Goal: Task Accomplishment & Management: Manage account settings

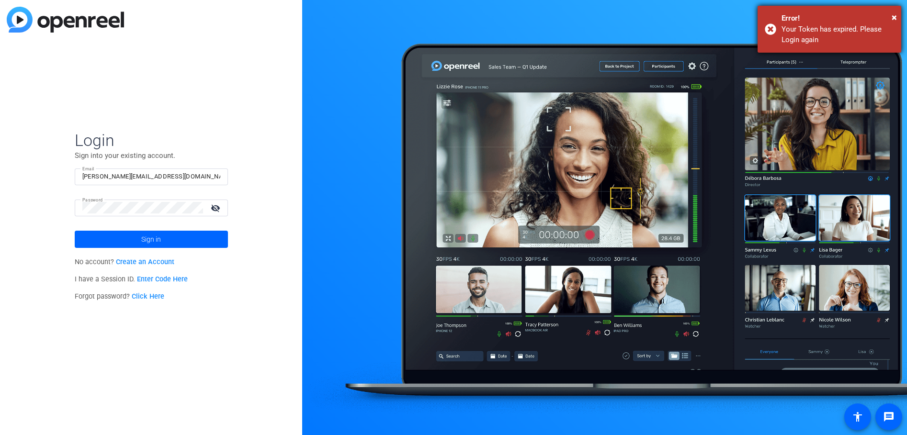
click at [816, 39] on div "Your Token has expired. Please Login again" at bounding box center [838, 35] width 113 height 22
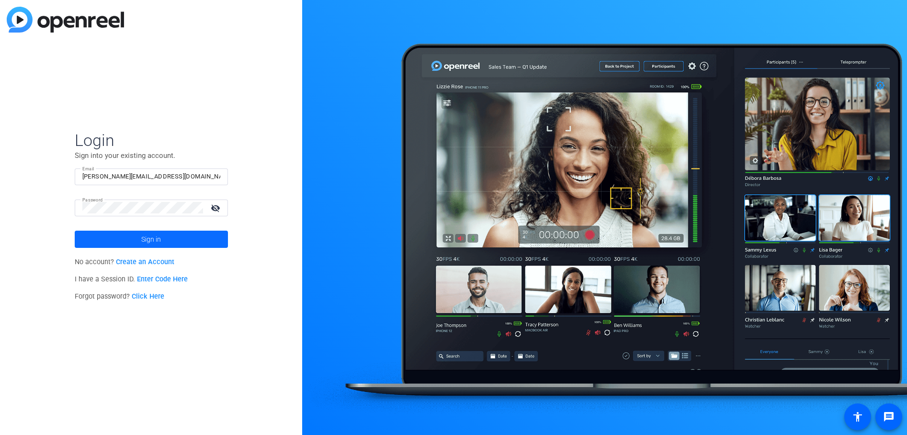
click at [126, 237] on span at bounding box center [151, 239] width 153 height 23
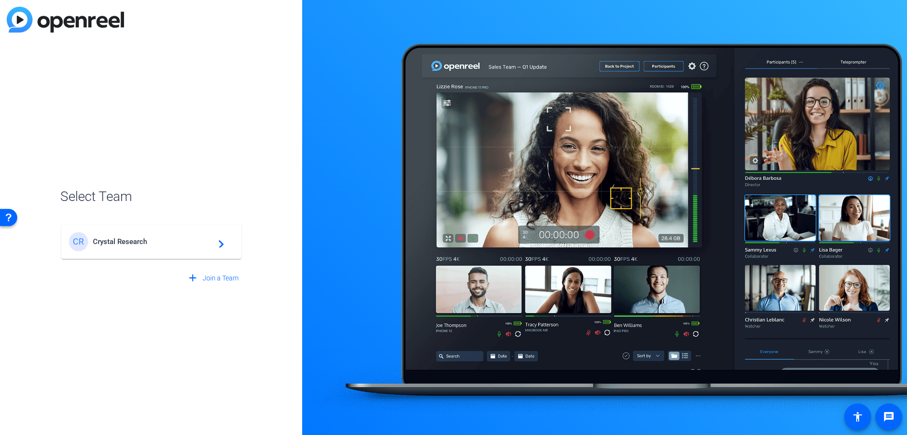
click at [110, 240] on span "Crystal Research" at bounding box center [153, 242] width 120 height 9
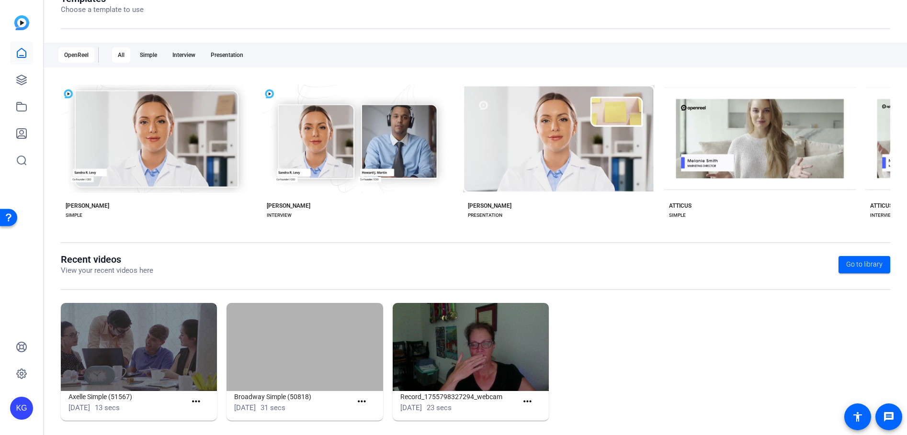
scroll to position [129, 0]
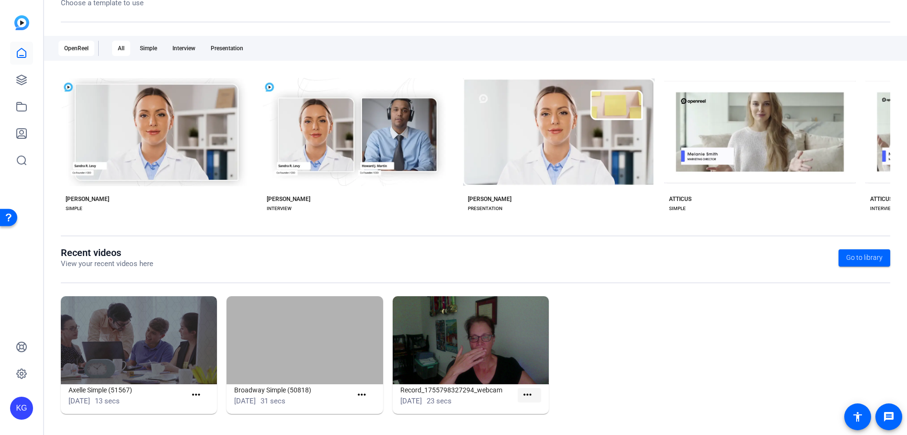
click at [527, 396] on mat-icon "more_horiz" at bounding box center [528, 395] width 12 height 12
click at [531, 408] on span "View" at bounding box center [545, 409] width 38 height 11
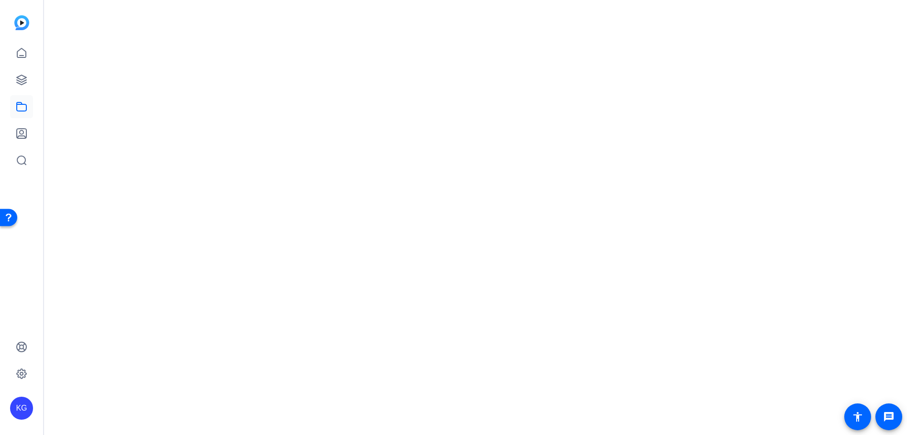
scroll to position [0, 0]
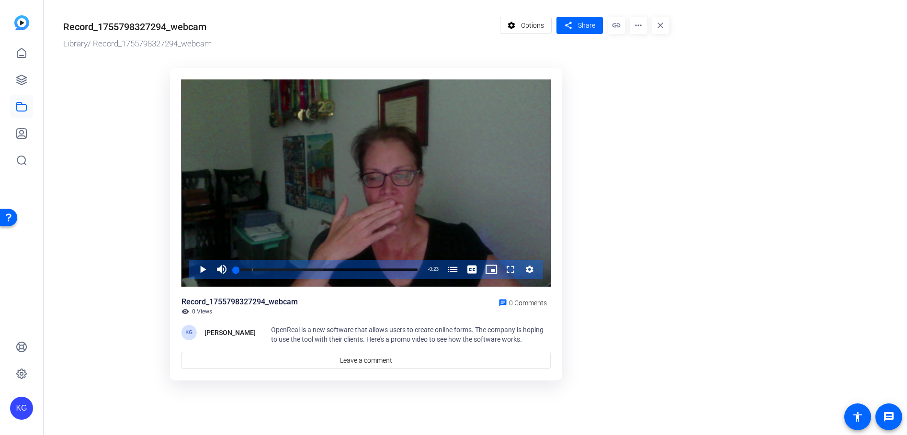
click at [639, 27] on mat-icon "more_horiz" at bounding box center [638, 25] width 17 height 17
click at [655, 102] on span "Delete" at bounding box center [659, 102] width 42 height 11
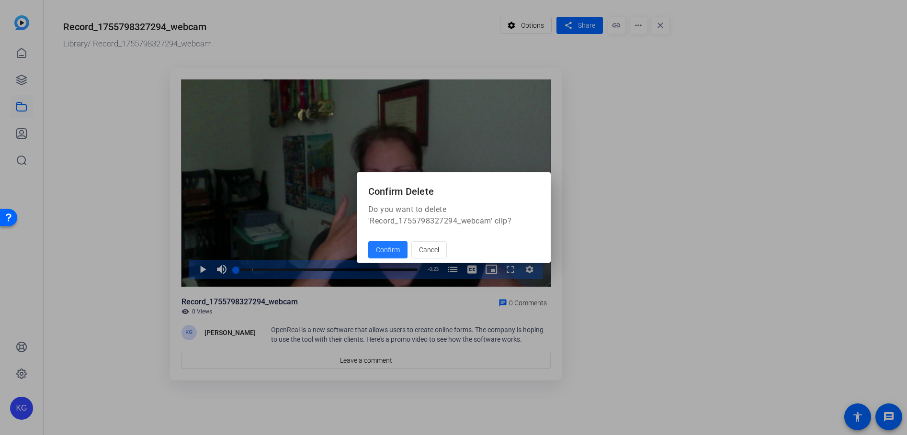
click at [376, 246] on span "Confirm" at bounding box center [388, 250] width 24 height 10
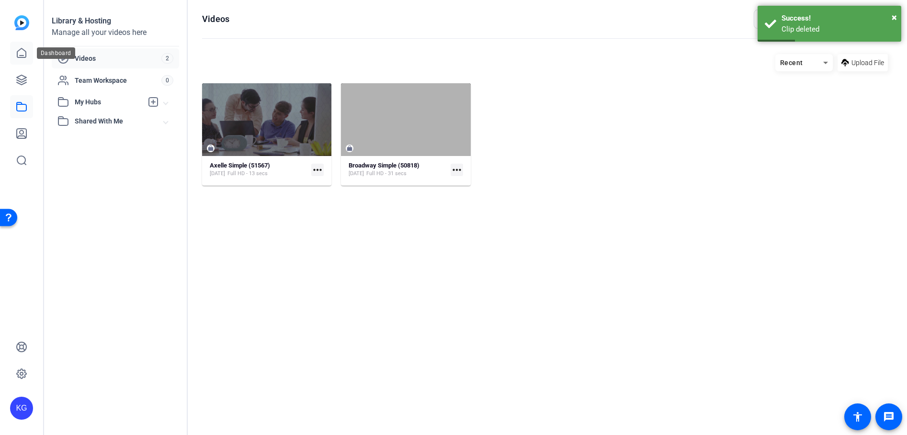
click at [18, 50] on icon at bounding box center [21, 52] width 11 height 11
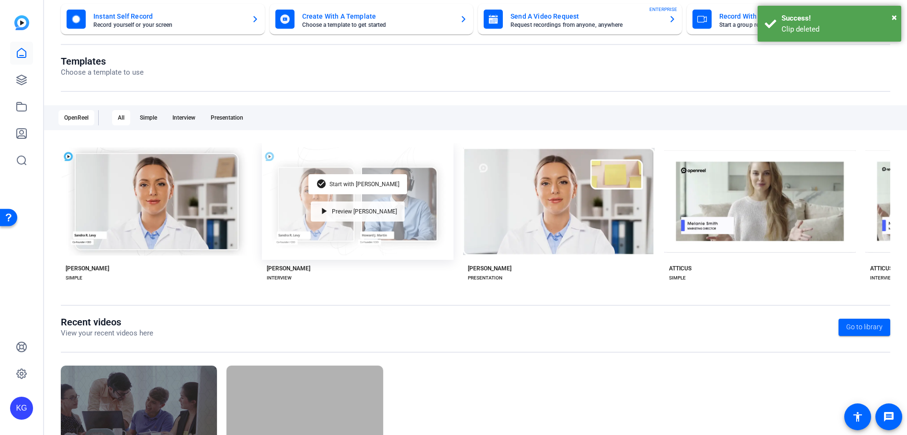
scroll to position [129, 0]
